Goal: Navigation & Orientation: Understand site structure

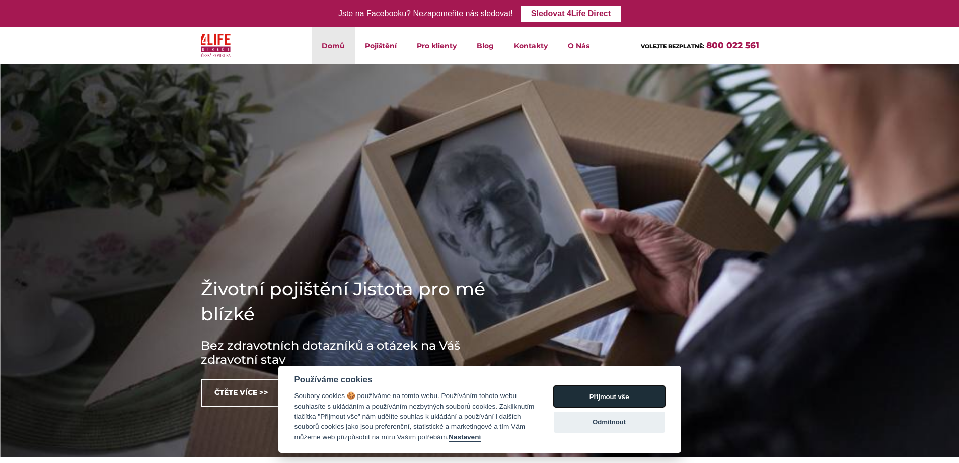
click at [602, 395] on button "Přijmout vše" at bounding box center [609, 396] width 111 height 21
checkbox input "true"
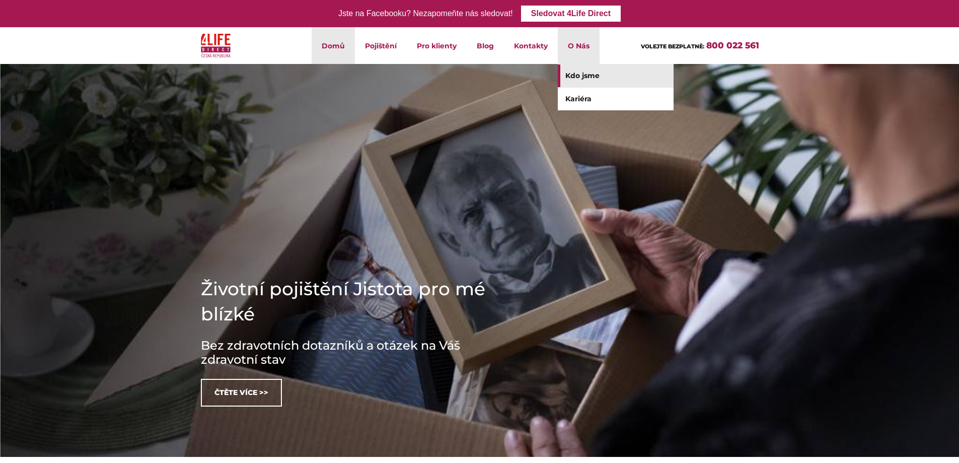
click at [581, 73] on link "Kdo jsme" at bounding box center [616, 75] width 116 height 23
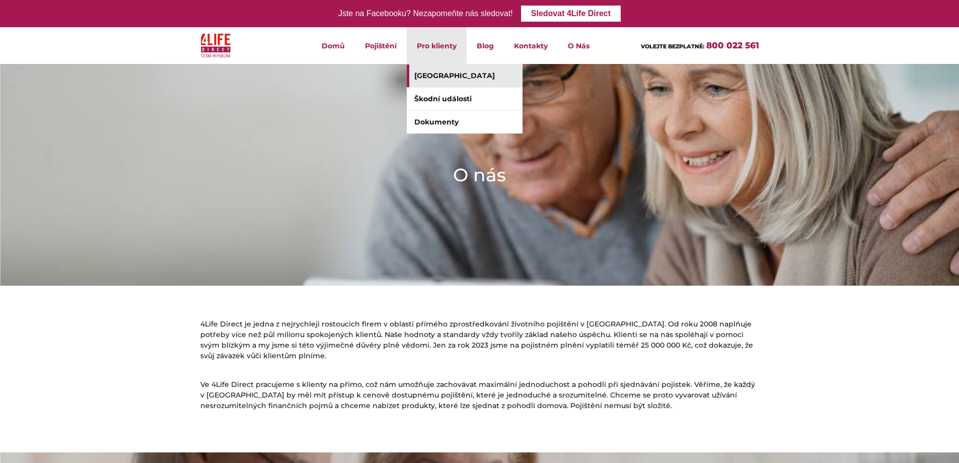
click at [440, 76] on link "[GEOGRAPHIC_DATA]" at bounding box center [465, 75] width 116 height 23
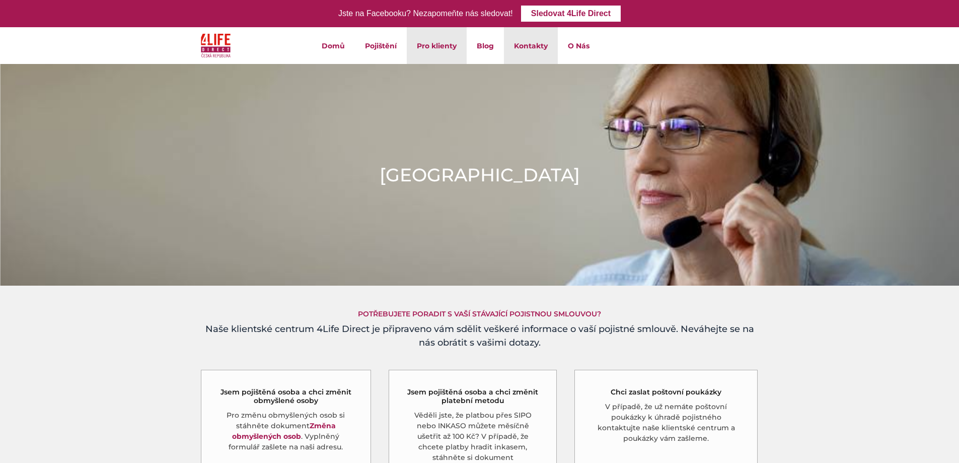
click at [520, 46] on link "Kontakty" at bounding box center [531, 45] width 54 height 37
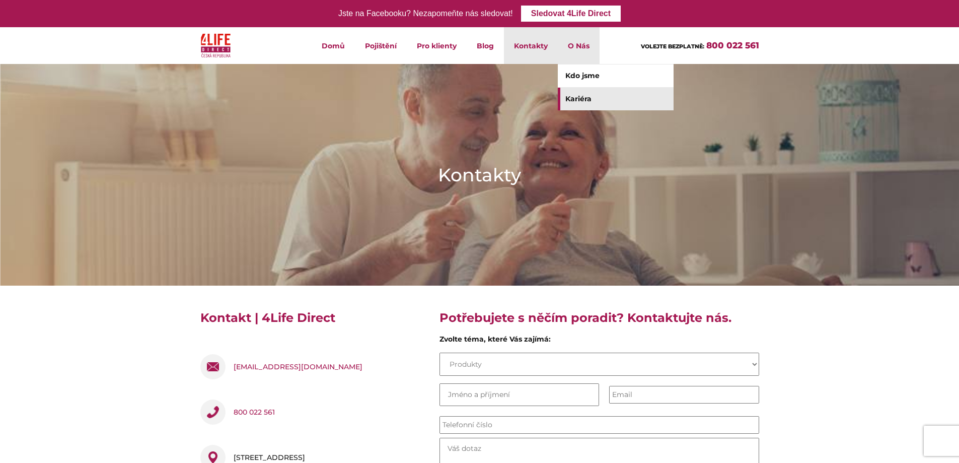
click at [577, 98] on link "Kariéra" at bounding box center [616, 99] width 116 height 23
